Goal: Find specific page/section: Find specific page/section

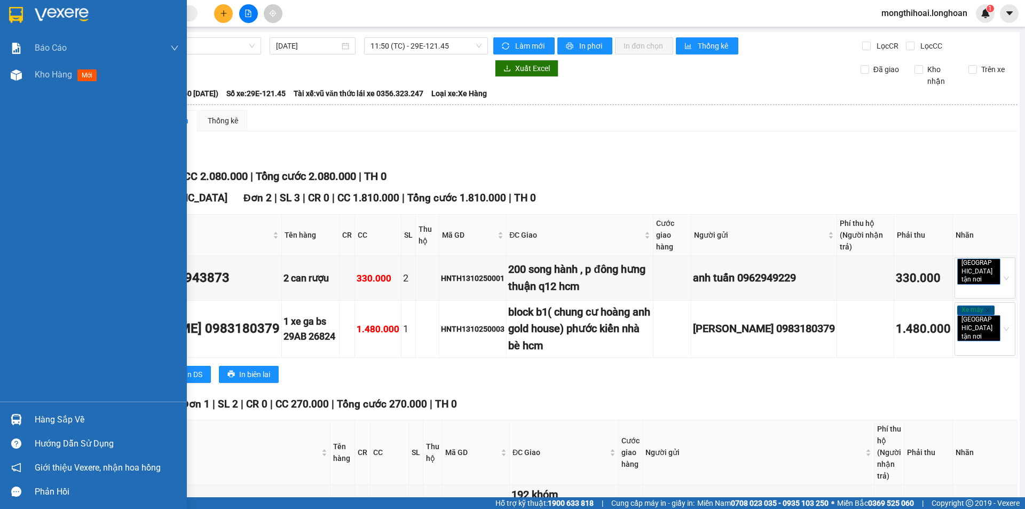
click at [7, 12] on div at bounding box center [16, 14] width 19 height 19
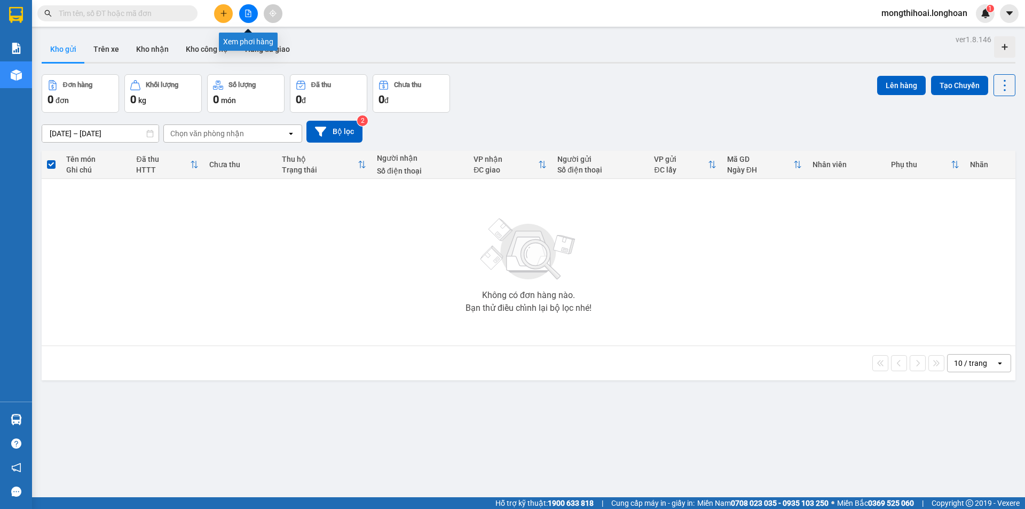
drag, startPoint x: 248, startPoint y: 11, endPoint x: 234, endPoint y: 29, distance: 22.5
click at [247, 11] on icon "file-add" at bounding box center [247, 13] width 7 height 7
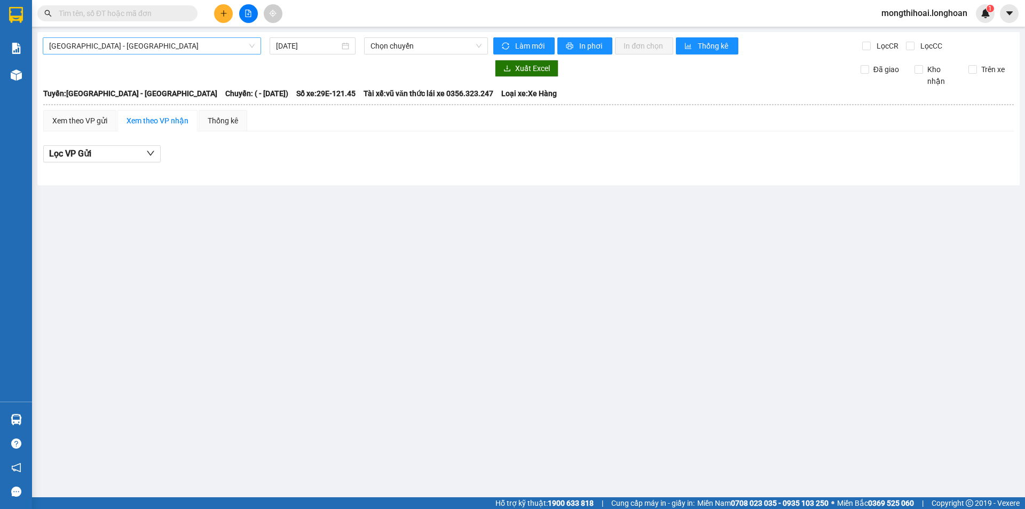
click at [226, 50] on span "[GEOGRAPHIC_DATA] - [GEOGRAPHIC_DATA]" at bounding box center [151, 46] width 205 height 16
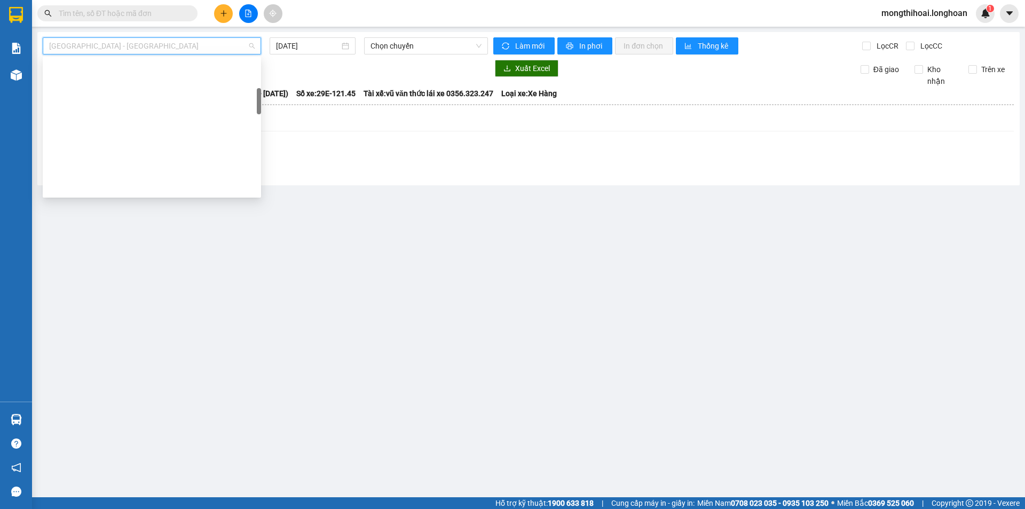
scroll to position [160, 0]
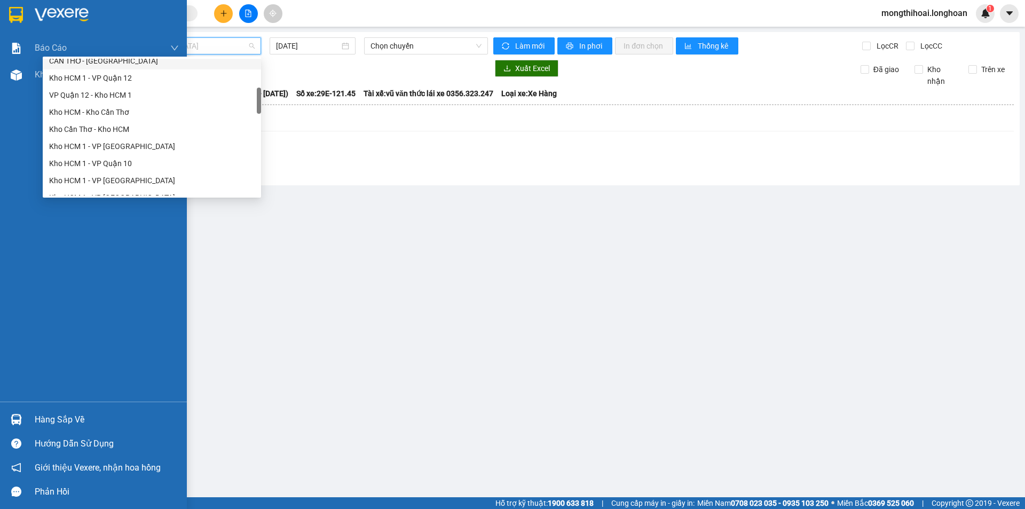
click at [6, 4] on div at bounding box center [93, 17] width 187 height 35
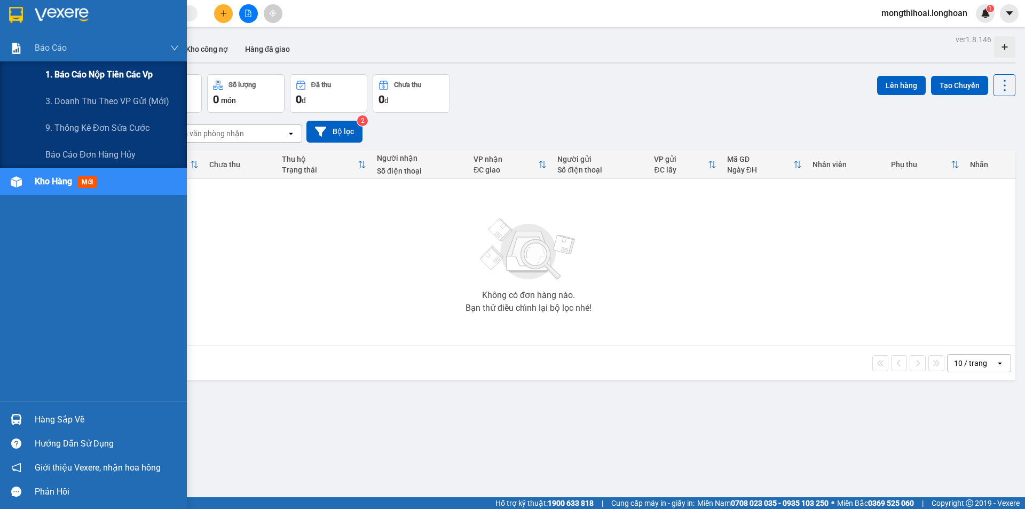
click at [138, 64] on div "1. Báo cáo nộp tiền các vp" at bounding box center [111, 74] width 133 height 27
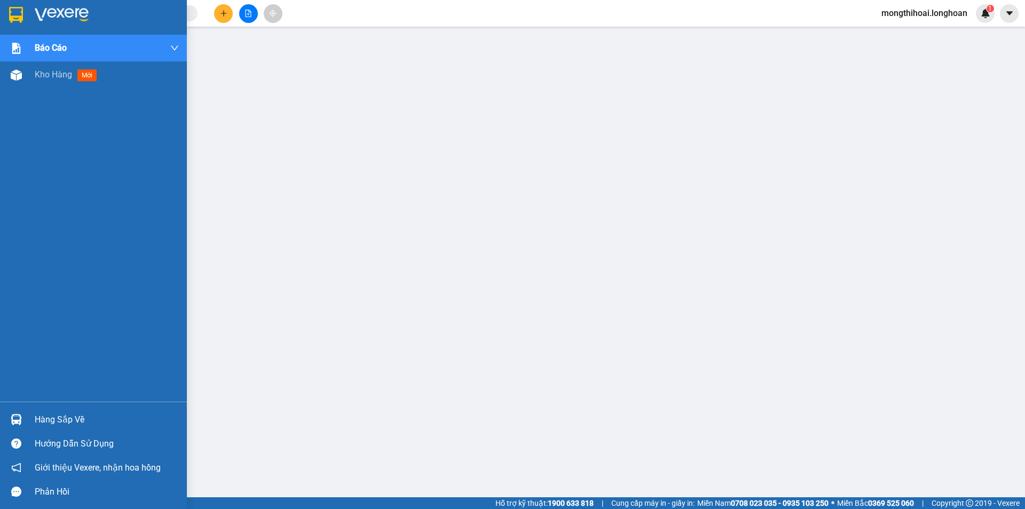
click at [0, 17] on div at bounding box center [93, 17] width 187 height 35
